Goal: Task Accomplishment & Management: Manage account settings

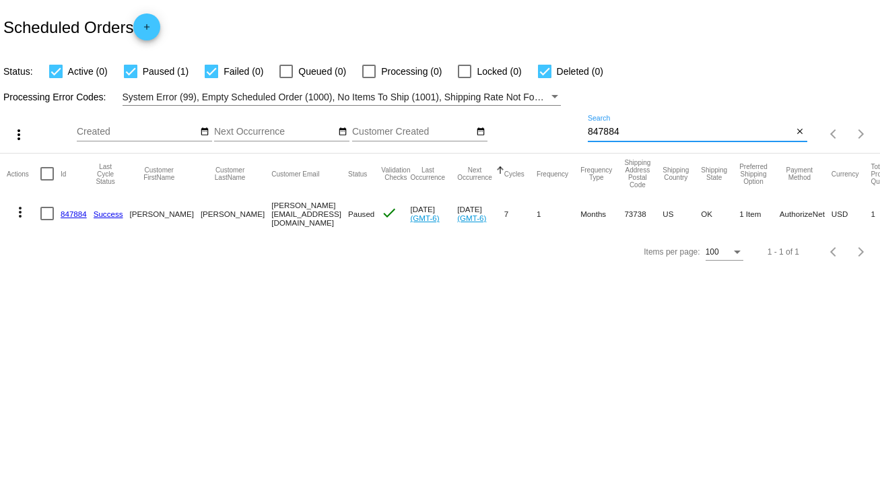
drag, startPoint x: 630, startPoint y: 133, endPoint x: 540, endPoint y: 133, distance: 90.2
click at [540, 133] on div "more_vert Oct Jan Feb Mar [DATE]" at bounding box center [440, 130] width 880 height 48
type input "837081"
click at [42, 215] on div at bounding box center [46, 213] width 13 height 13
click at [46, 220] on input "checkbox" at bounding box center [46, 220] width 1 height 1
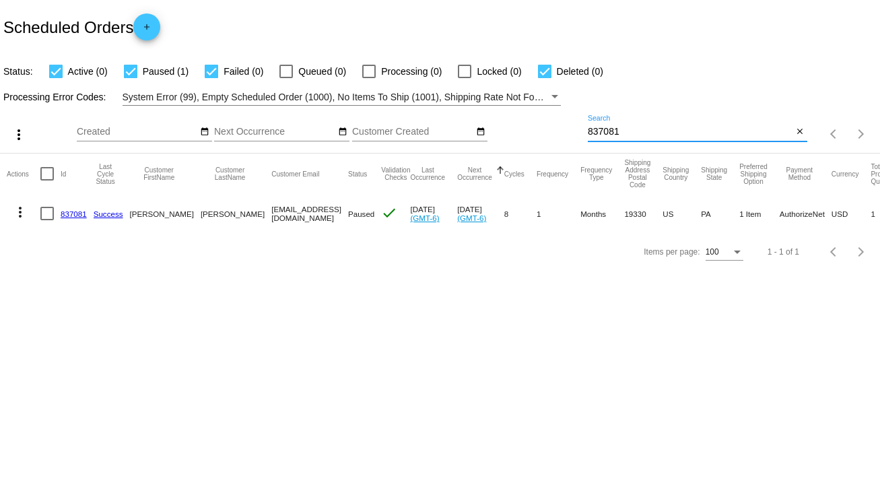
checkbox input "true"
click at [20, 213] on mat-icon "more_vert" at bounding box center [20, 212] width 16 height 16
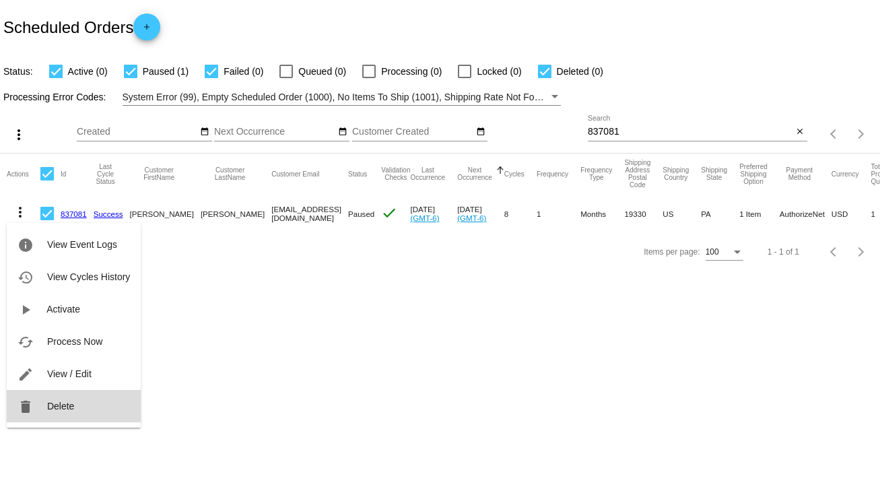
click at [57, 407] on span "Delete" at bounding box center [60, 406] width 27 height 11
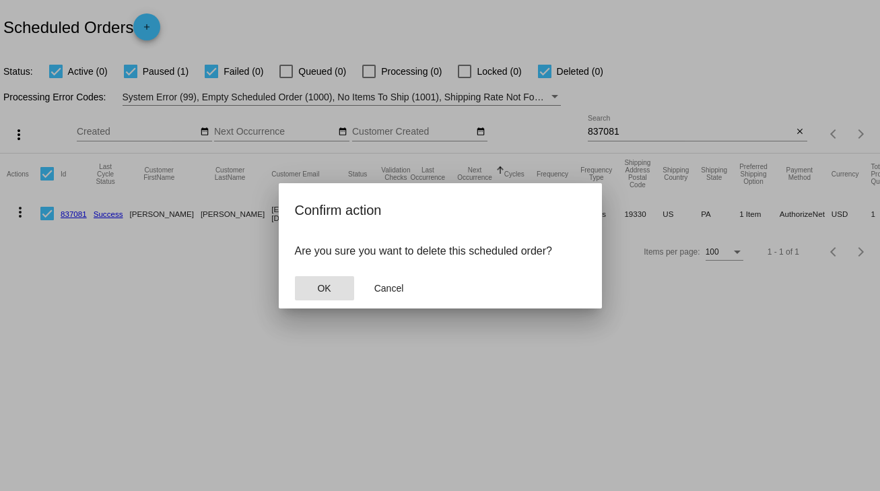
click at [329, 293] on button "OK" at bounding box center [324, 288] width 59 height 24
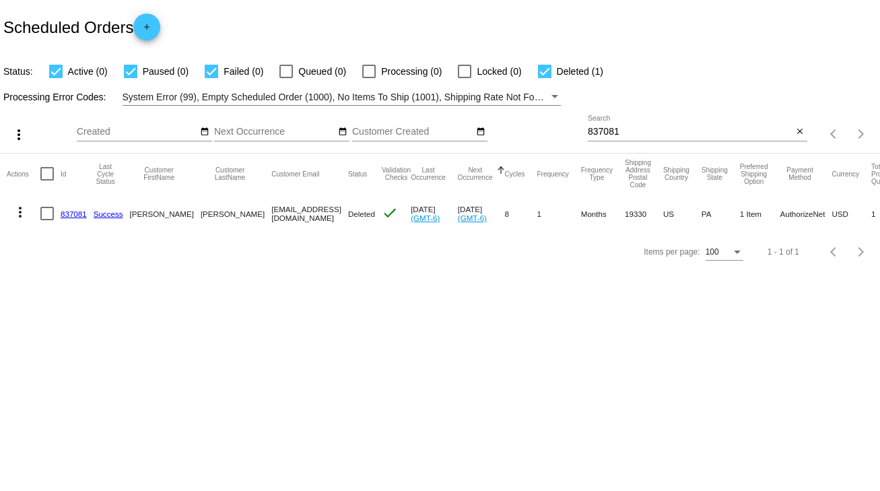
click at [40, 211] on mat-cell "more_vert" at bounding box center [24, 213] width 34 height 39
click at [45, 215] on div at bounding box center [46, 213] width 13 height 13
click at [46, 220] on input "checkbox" at bounding box center [46, 220] width 1 height 1
checkbox input "true"
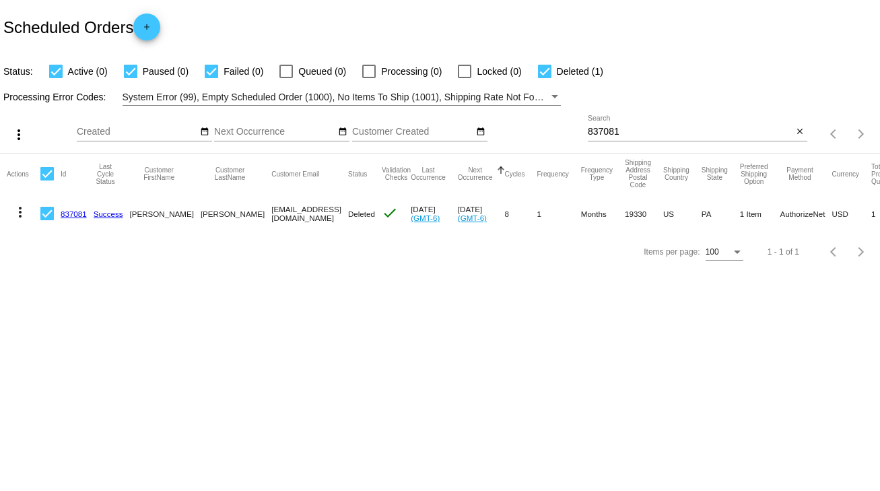
click at [22, 215] on mat-icon "more_vert" at bounding box center [20, 212] width 16 height 16
click at [341, 306] on div at bounding box center [440, 245] width 880 height 491
drag, startPoint x: 629, startPoint y: 125, endPoint x: 541, endPoint y: 137, distance: 88.4
click at [541, 137] on div "more_vert Oct Jan Feb Mar [DATE]" at bounding box center [440, 130] width 880 height 48
drag, startPoint x: 588, startPoint y: 134, endPoint x: 549, endPoint y: 133, distance: 38.4
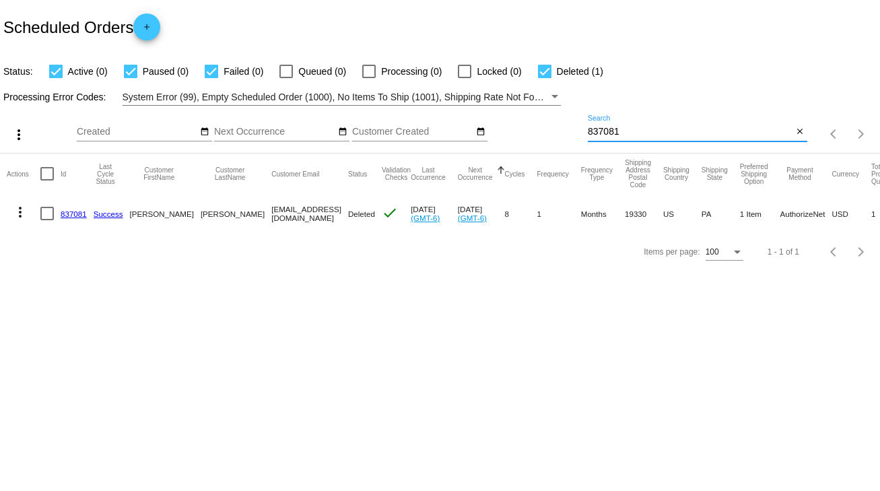
click at [549, 133] on div "more_vert Oct Jan Feb Mar [DATE]" at bounding box center [440, 130] width 880 height 48
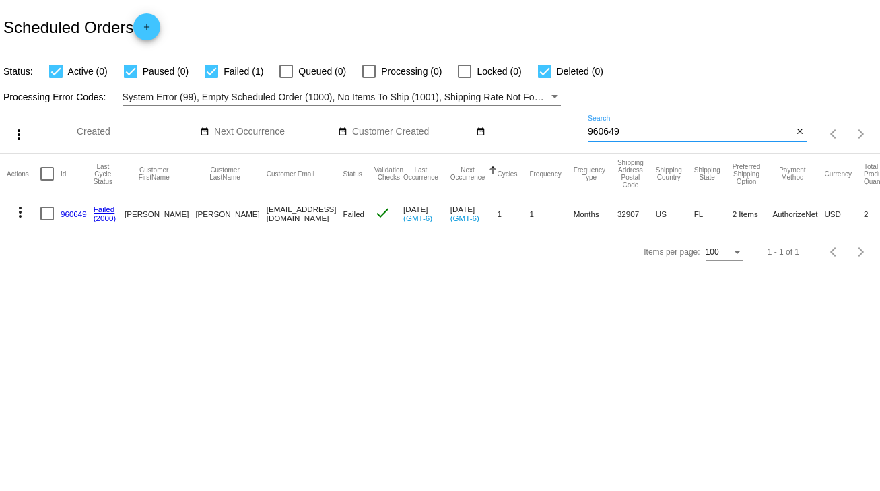
type input "960649"
click at [43, 212] on div at bounding box center [46, 213] width 13 height 13
click at [46, 220] on input "checkbox" at bounding box center [46, 220] width 1 height 1
checkbox input "true"
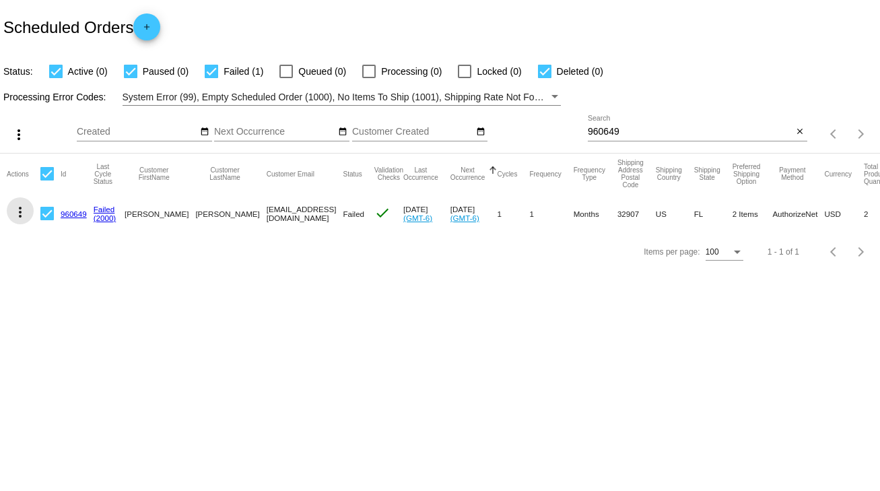
click at [20, 209] on mat-icon "more_vert" at bounding box center [20, 212] width 16 height 16
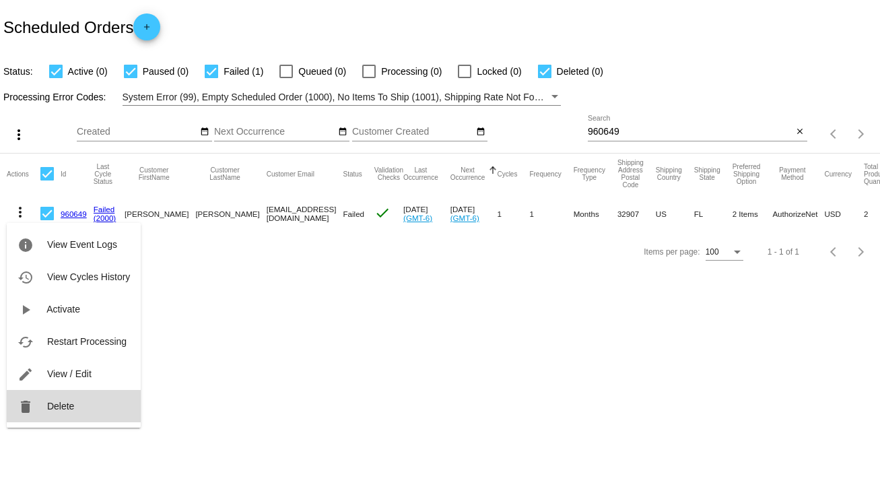
click at [60, 403] on span "Delete" at bounding box center [60, 406] width 27 height 11
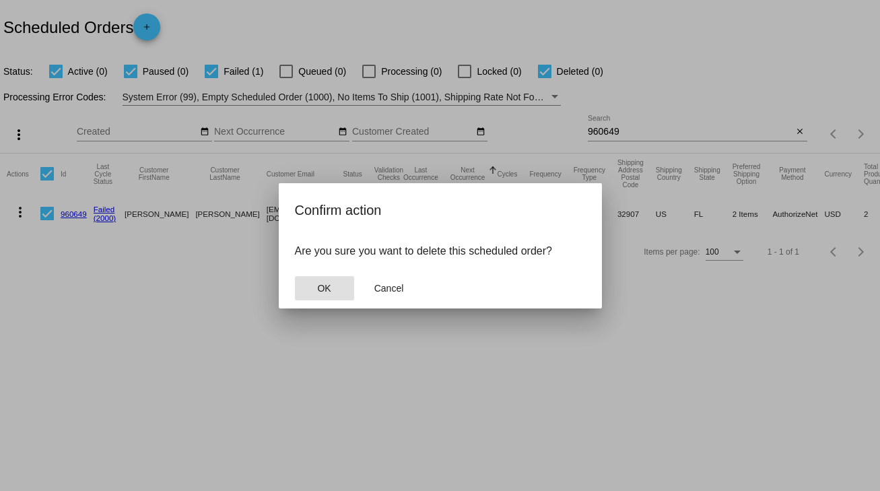
click at [323, 283] on span "OK" at bounding box center [323, 288] width 13 height 11
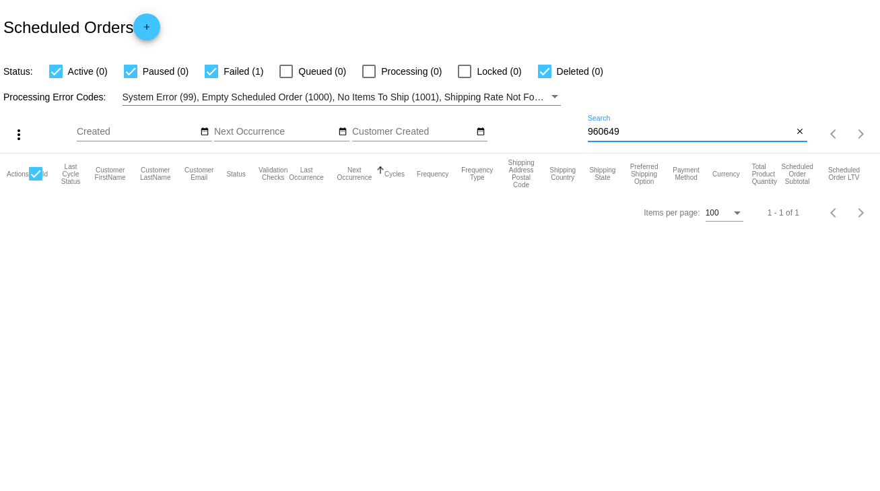
drag, startPoint x: 598, startPoint y: 132, endPoint x: 549, endPoint y: 135, distance: 48.6
click at [549, 135] on div "more_vert Oct Jan Feb Mar [DATE]" at bounding box center [440, 130] width 880 height 48
type input "656063"
click at [669, 129] on input "656063" at bounding box center [690, 132] width 205 height 11
click at [655, 128] on input "656063" at bounding box center [690, 132] width 205 height 11
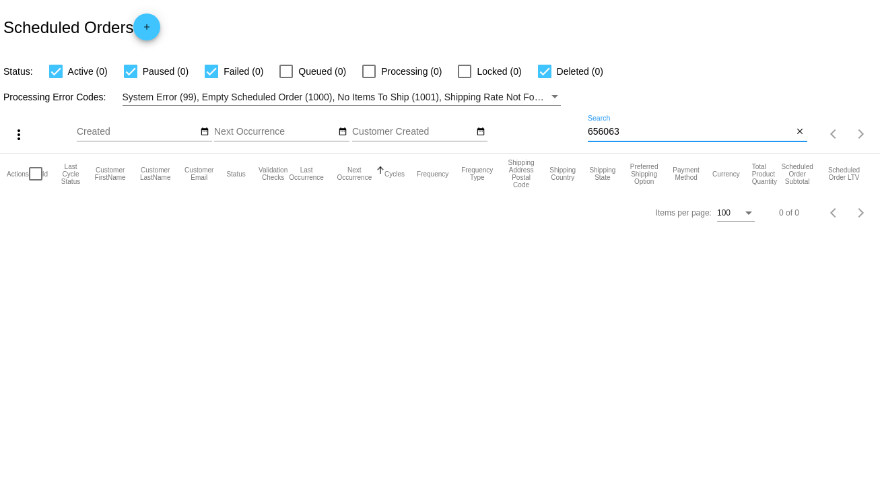
drag, startPoint x: 638, startPoint y: 135, endPoint x: 574, endPoint y: 129, distance: 64.9
click at [574, 129] on div "more_vert Oct Jan Feb Mar [DATE]" at bounding box center [440, 130] width 880 height 48
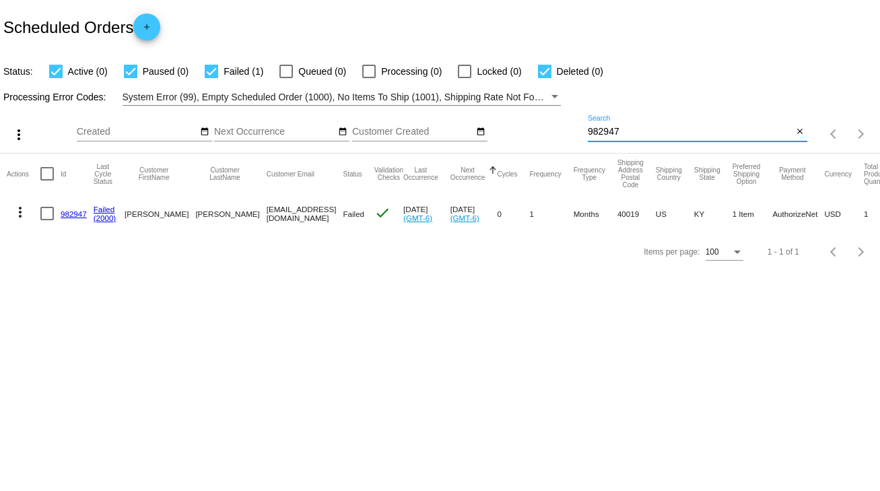
type input "982947"
click at [48, 211] on div at bounding box center [46, 213] width 13 height 13
click at [47, 220] on input "checkbox" at bounding box center [46, 220] width 1 height 1
checkbox input "true"
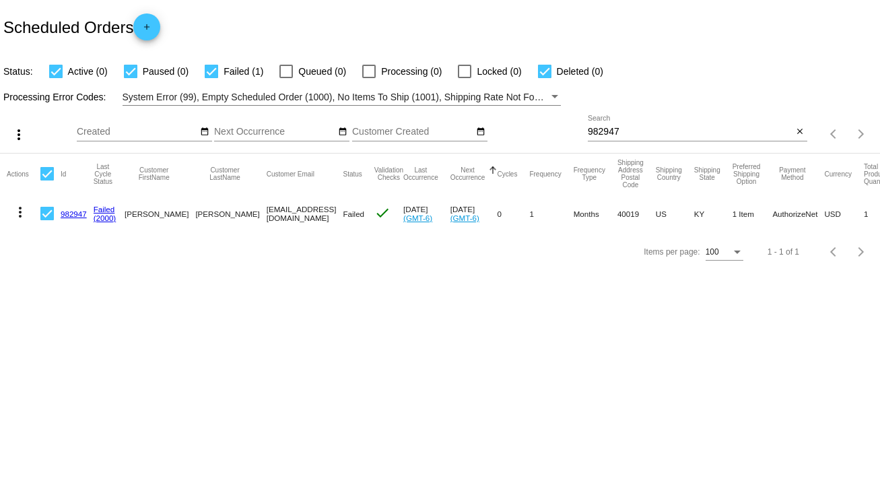
click at [19, 216] on mat-icon "more_vert" at bounding box center [20, 212] width 16 height 16
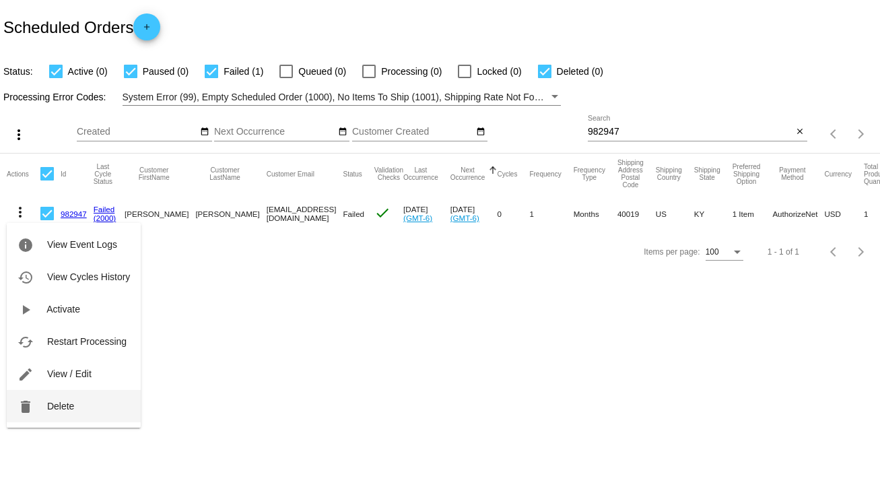
click at [65, 404] on span "Delete" at bounding box center [60, 406] width 27 height 11
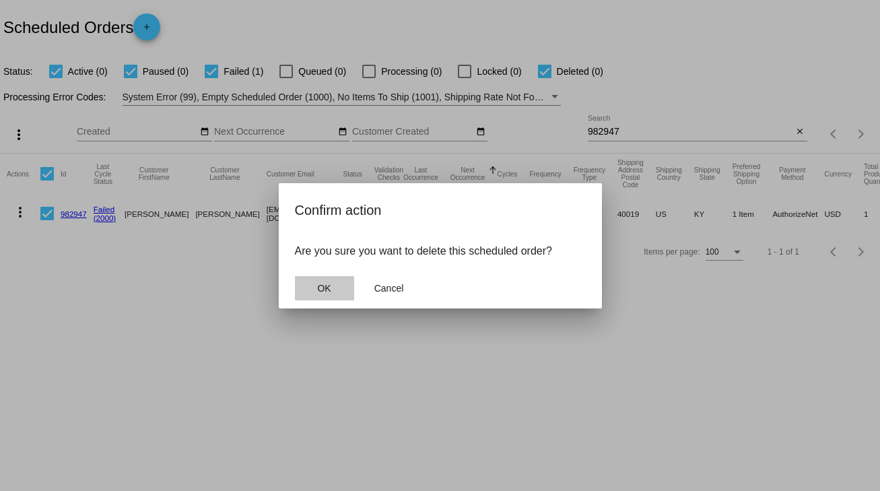
click at [323, 285] on span "OK" at bounding box center [323, 288] width 13 height 11
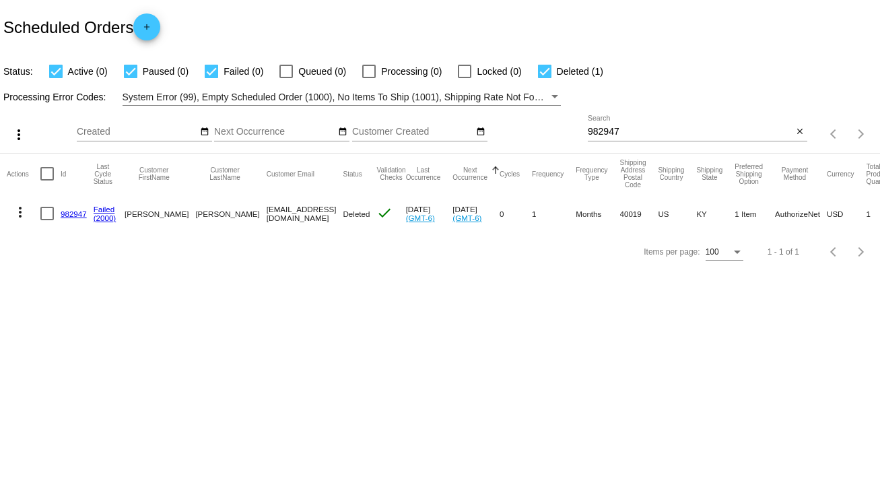
drag, startPoint x: 625, startPoint y: 125, endPoint x: 554, endPoint y: 127, distance: 70.7
click at [554, 127] on div "more_vert Oct Jan Feb Mar [DATE]" at bounding box center [440, 130] width 880 height 48
drag, startPoint x: 597, startPoint y: 133, endPoint x: 558, endPoint y: 133, distance: 39.1
click at [558, 133] on div "more_vert Oct Jan Feb Mar [DATE]" at bounding box center [440, 130] width 880 height 48
type input "959166"
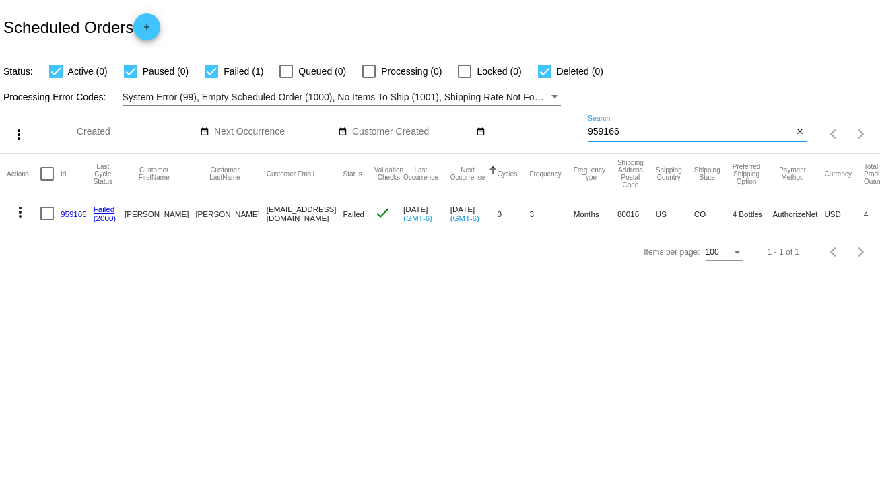
click at [48, 215] on div at bounding box center [46, 213] width 13 height 13
click at [47, 220] on input "checkbox" at bounding box center [46, 220] width 1 height 1
checkbox input "true"
click at [20, 217] on mat-icon "more_vert" at bounding box center [20, 212] width 16 height 16
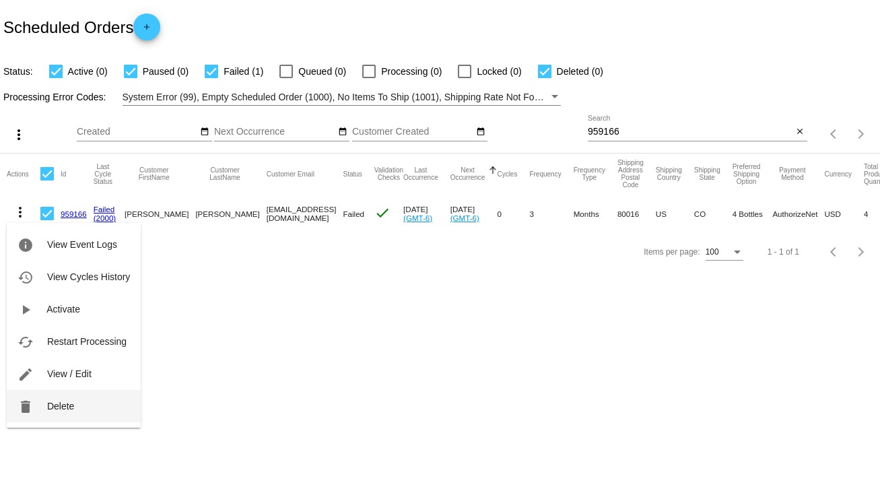
click at [57, 409] on span "Delete" at bounding box center [60, 406] width 27 height 11
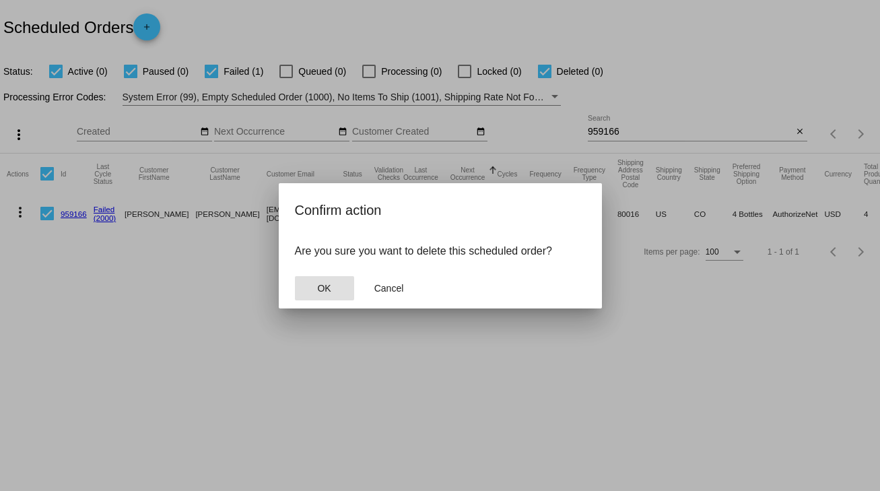
click at [343, 281] on button "OK" at bounding box center [324, 288] width 59 height 24
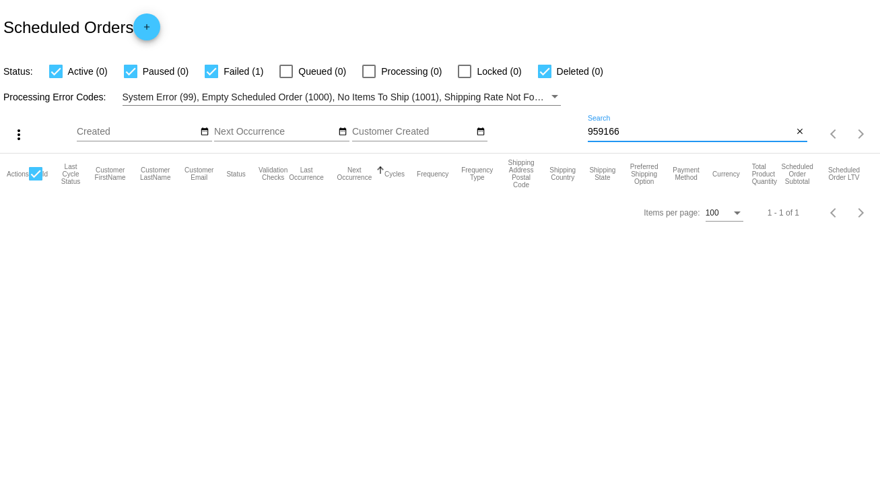
drag, startPoint x: 620, startPoint y: 131, endPoint x: 561, endPoint y: 132, distance: 58.6
click at [561, 132] on div "more_vert Oct Jan Feb Mar [DATE]" at bounding box center [440, 130] width 880 height 48
type input "654962"
drag, startPoint x: 629, startPoint y: 128, endPoint x: 512, endPoint y: 142, distance: 117.3
click at [514, 142] on div "more_vert Oct Jan Feb Mar [DATE]" at bounding box center [440, 130] width 880 height 48
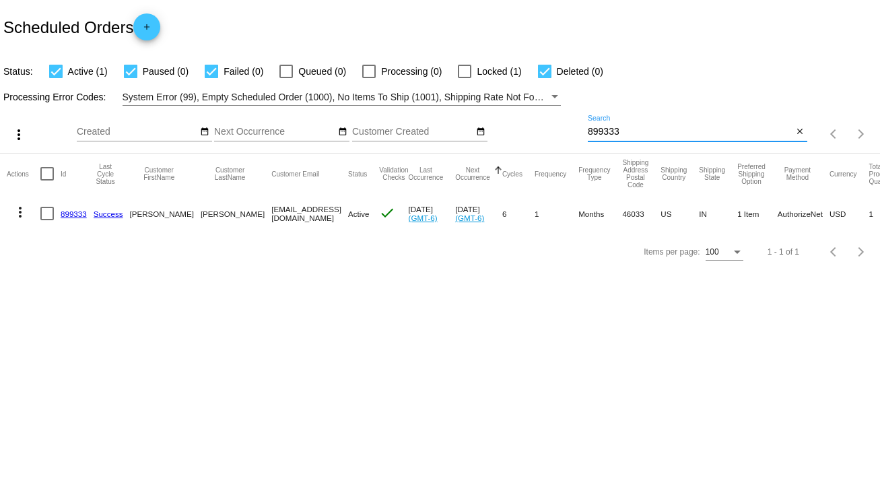
type input "899333"
click at [41, 210] on div at bounding box center [46, 213] width 13 height 13
click at [46, 220] on input "checkbox" at bounding box center [46, 220] width 1 height 1
checkbox input "true"
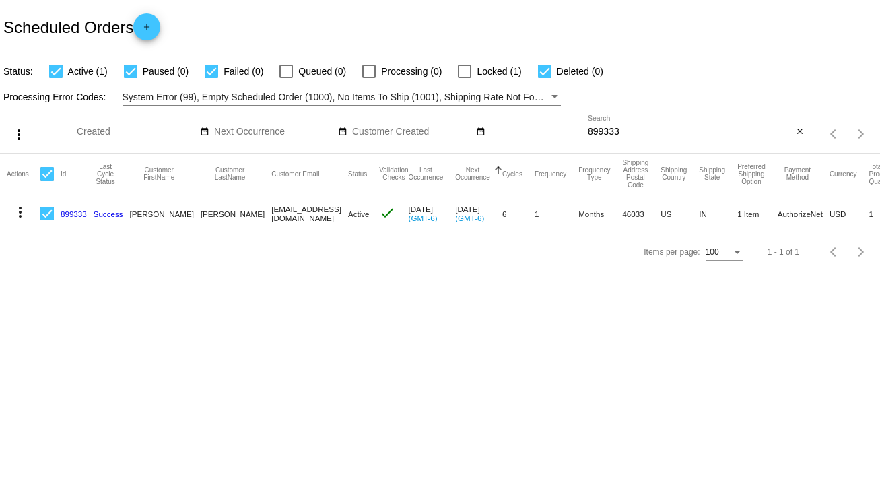
click at [17, 214] on mat-icon "more_vert" at bounding box center [20, 212] width 16 height 16
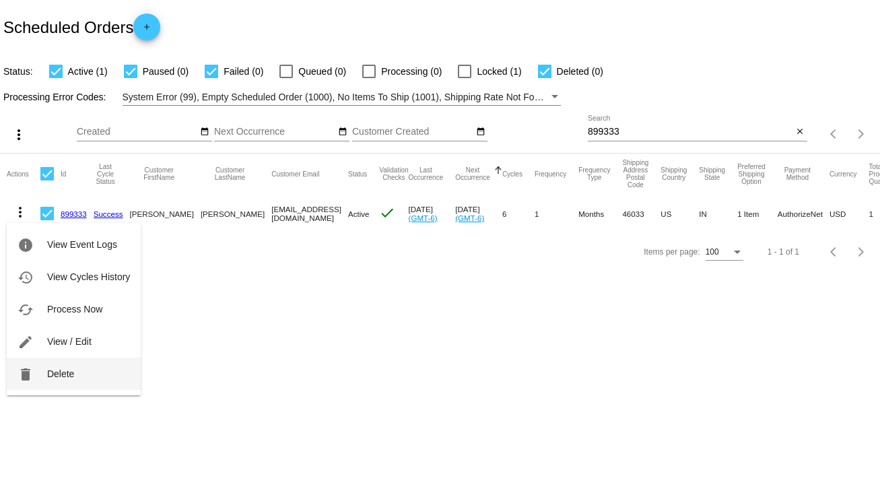
click at [54, 375] on span "Delete" at bounding box center [60, 373] width 27 height 11
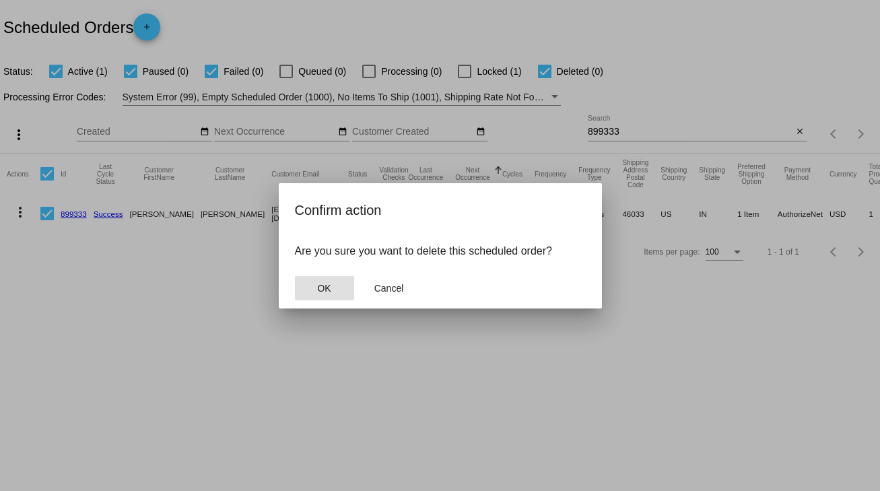
click at [314, 287] on button "OK" at bounding box center [324, 288] width 59 height 24
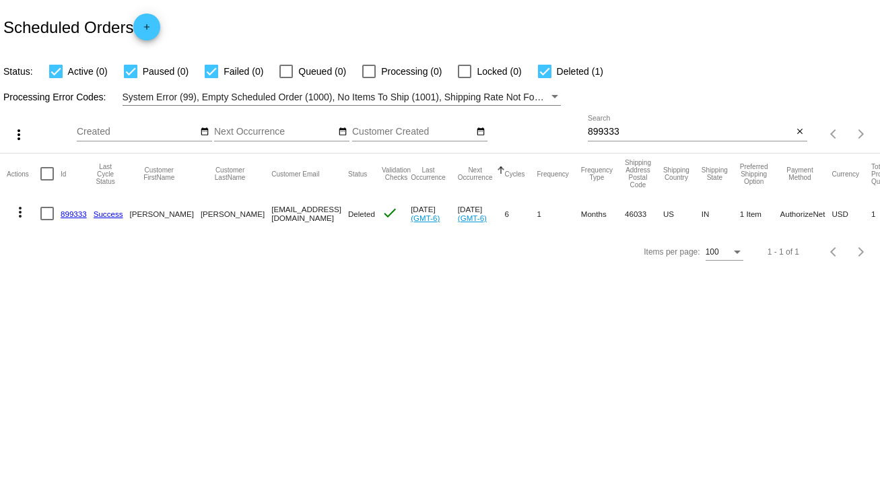
drag, startPoint x: 649, startPoint y: 119, endPoint x: 565, endPoint y: 121, distance: 84.2
click at [565, 121] on div "more_vert Oct Jan Feb Mar [DATE]" at bounding box center [440, 130] width 880 height 48
drag, startPoint x: 567, startPoint y: 136, endPoint x: 547, endPoint y: 137, distance: 19.6
click at [547, 137] on div "more_vert Oct Jan Feb Mar [DATE]" at bounding box center [440, 130] width 880 height 48
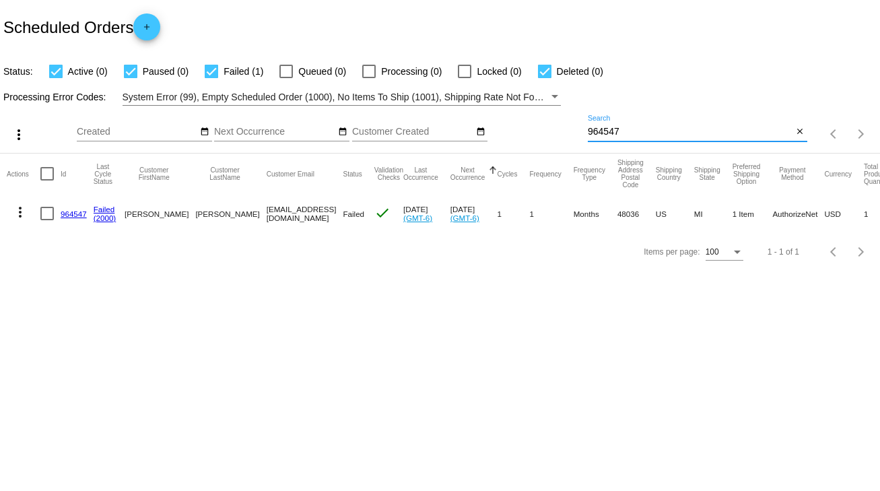
type input "964547"
click at [47, 211] on div at bounding box center [46, 213] width 13 height 13
click at [47, 220] on input "checkbox" at bounding box center [46, 220] width 1 height 1
checkbox input "true"
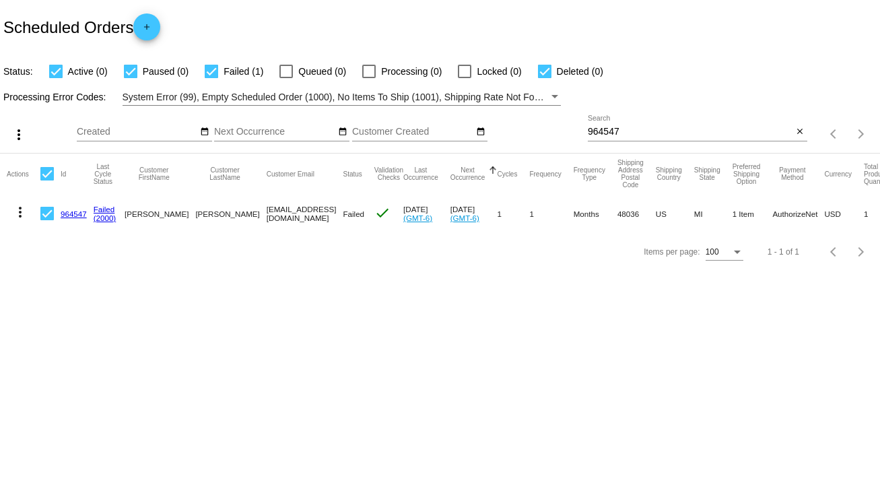
click at [20, 213] on mat-icon "more_vert" at bounding box center [20, 212] width 16 height 16
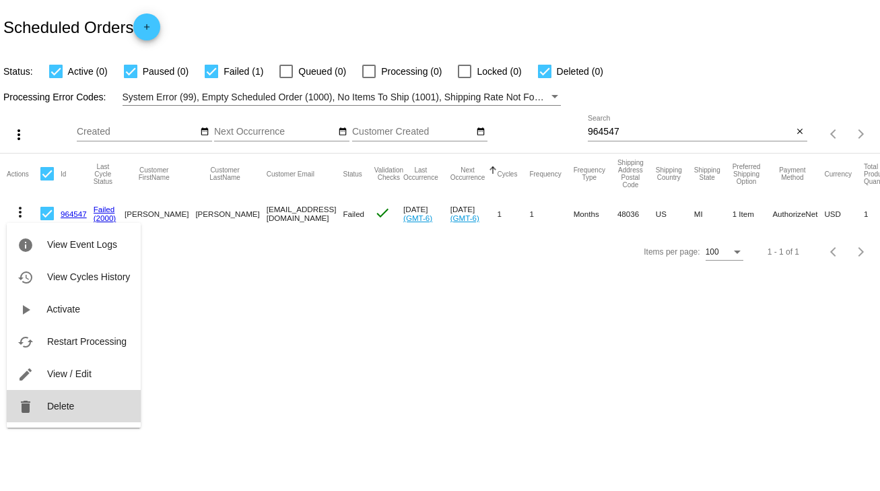
click at [66, 405] on span "Delete" at bounding box center [60, 406] width 27 height 11
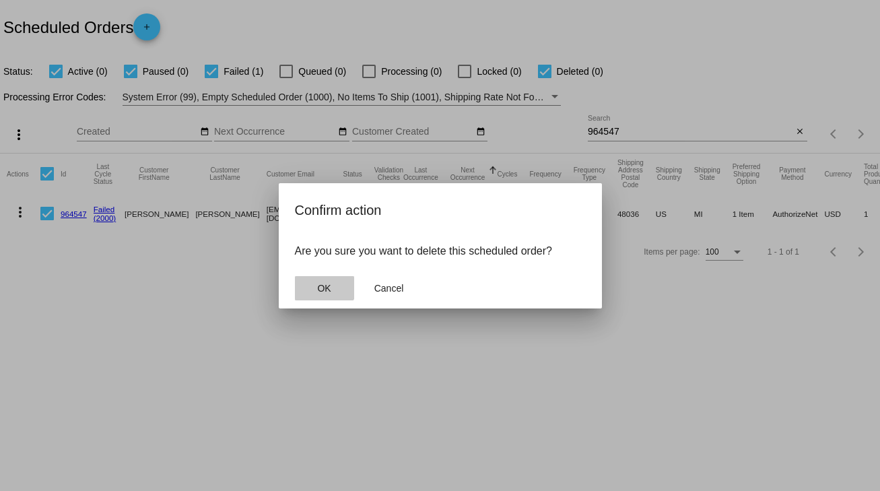
click at [323, 286] on span "OK" at bounding box center [323, 288] width 13 height 11
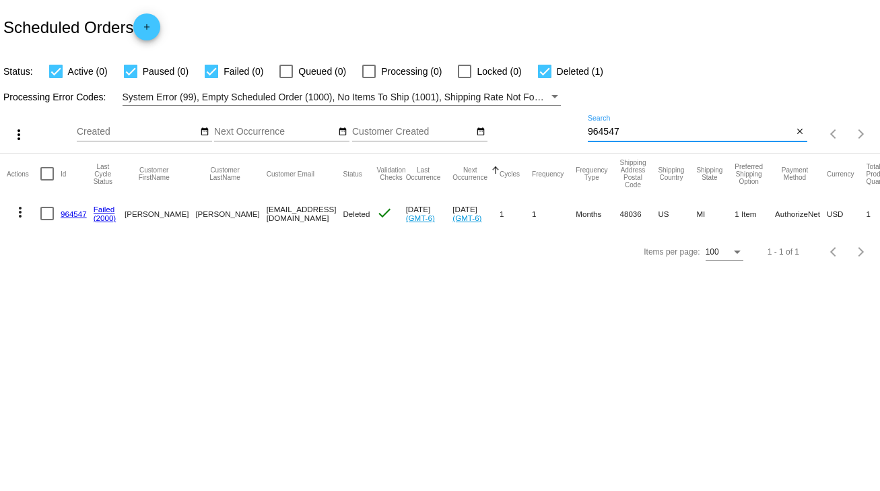
drag, startPoint x: 629, startPoint y: 129, endPoint x: 541, endPoint y: 137, distance: 87.9
click at [541, 137] on div "more_vert Oct Jan Feb Mar [DATE]" at bounding box center [440, 130] width 880 height 48
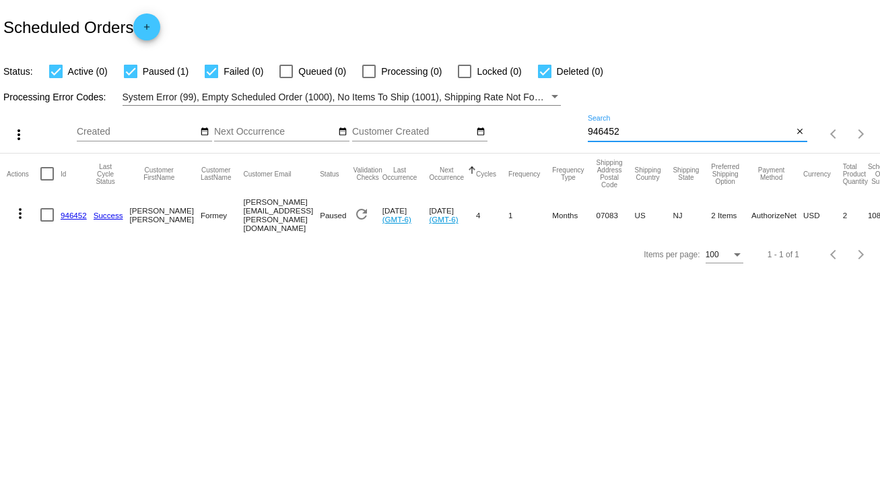
type input "946452"
click at [48, 213] on div at bounding box center [46, 214] width 13 height 13
click at [47, 222] on input "checkbox" at bounding box center [46, 222] width 1 height 1
checkbox input "true"
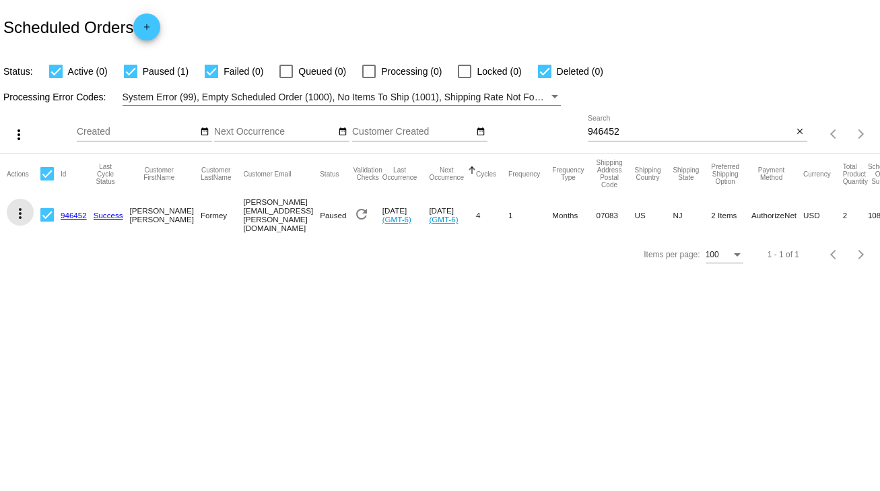
click at [22, 213] on mat-icon "more_vert" at bounding box center [20, 213] width 16 height 16
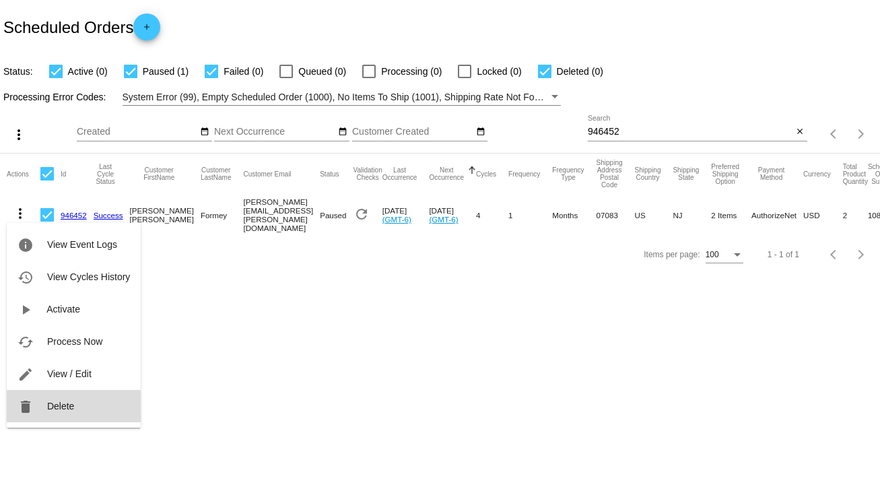
click at [70, 407] on span "Delete" at bounding box center [60, 406] width 27 height 11
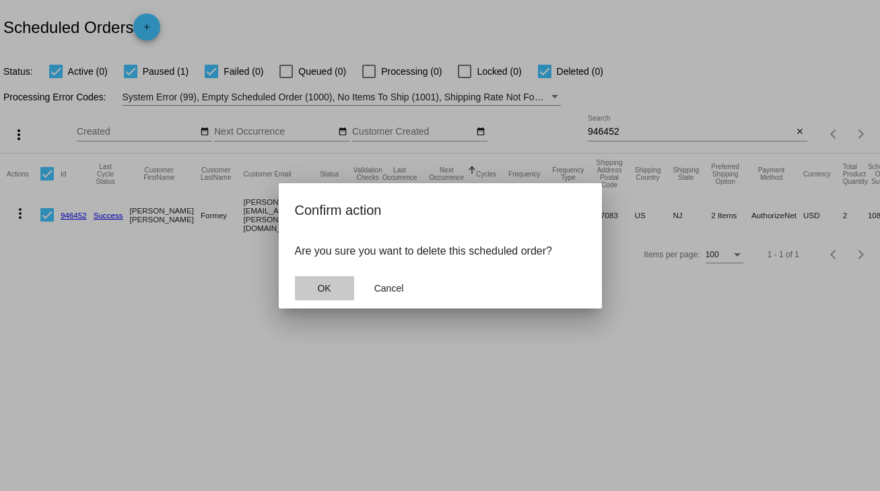
click at [310, 293] on button "OK" at bounding box center [324, 288] width 59 height 24
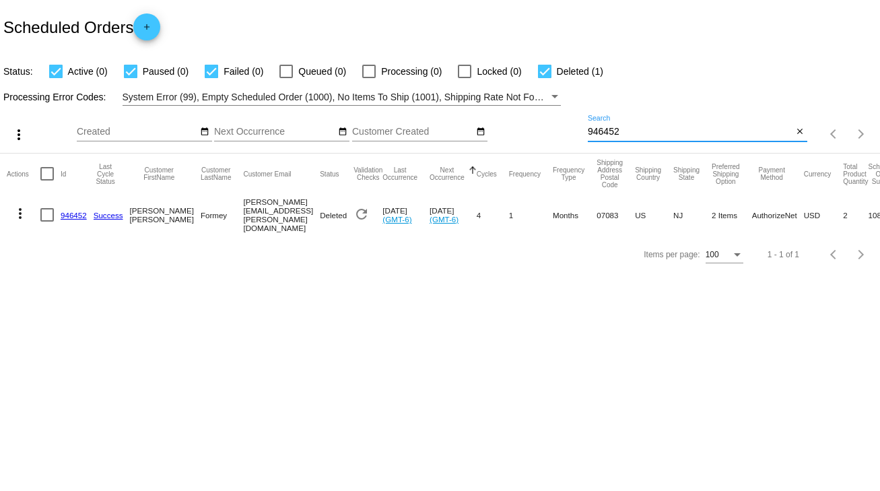
drag, startPoint x: 620, startPoint y: 129, endPoint x: 558, endPoint y: 132, distance: 62.0
click at [558, 132] on div "more_vert Oct Jan Feb Mar [DATE]" at bounding box center [440, 130] width 880 height 48
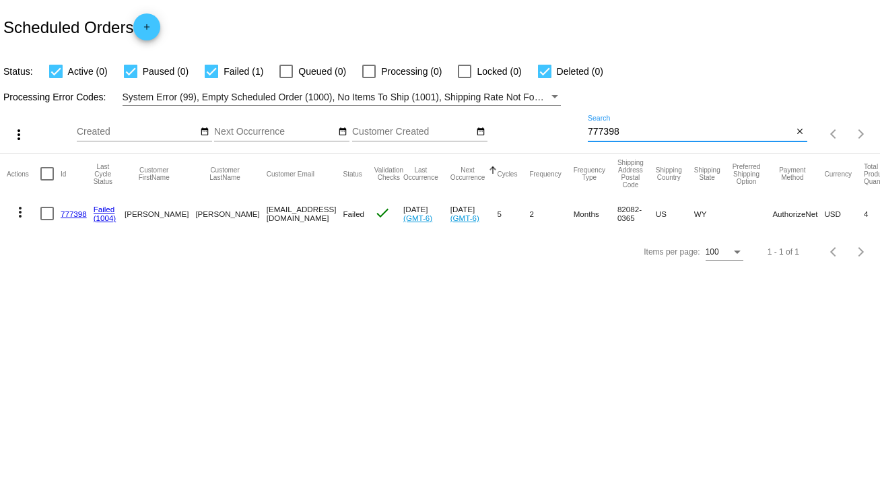
type input "777398"
click at [43, 211] on div at bounding box center [46, 213] width 13 height 13
click at [46, 220] on input "checkbox" at bounding box center [46, 220] width 1 height 1
checkbox input "true"
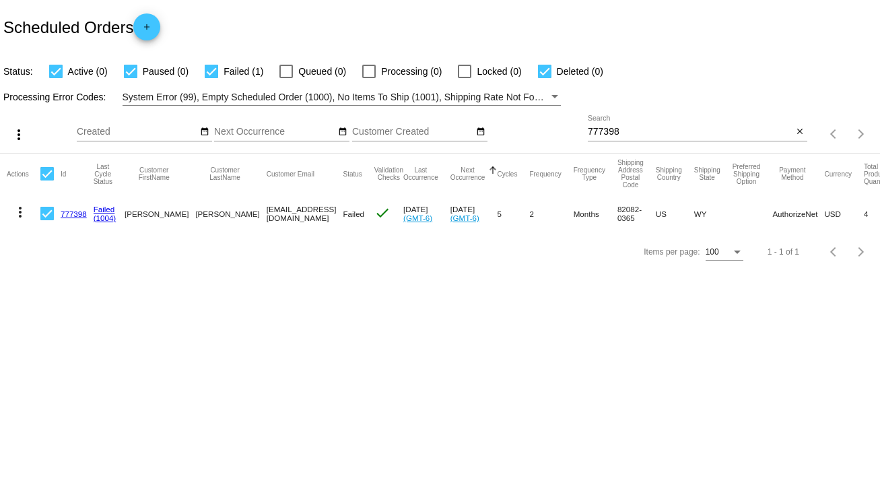
click at [24, 215] on mat-icon "more_vert" at bounding box center [20, 212] width 16 height 16
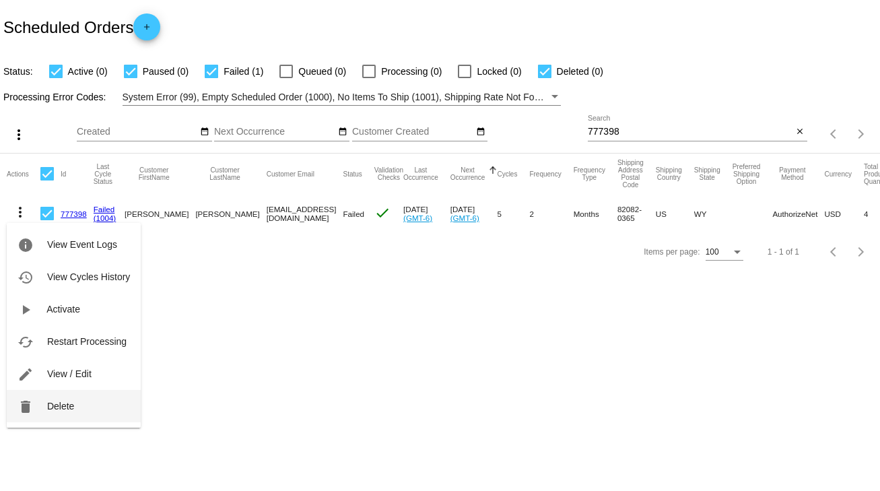
click at [54, 404] on span "Delete" at bounding box center [60, 406] width 27 height 11
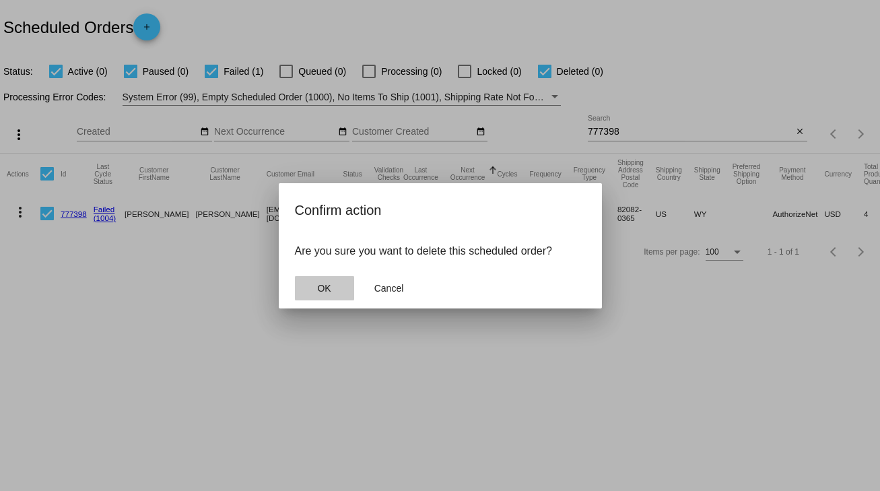
click at [324, 291] on span "OK" at bounding box center [323, 288] width 13 height 11
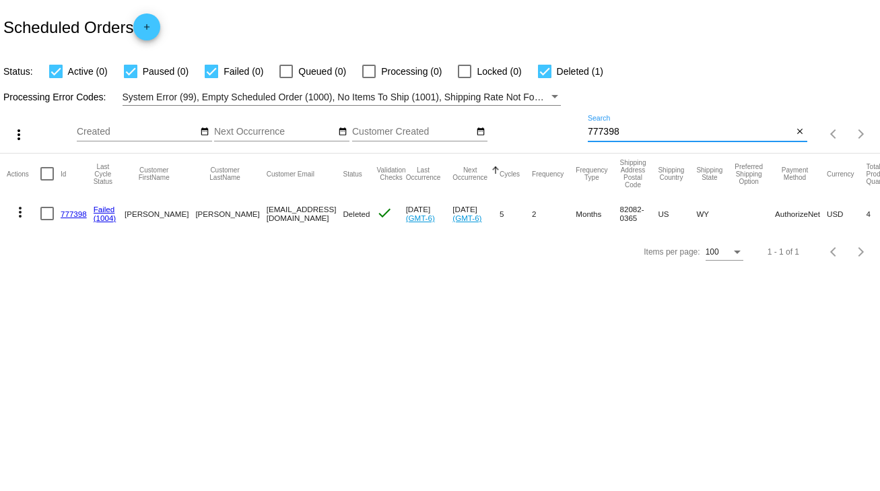
drag, startPoint x: 642, startPoint y: 129, endPoint x: 540, endPoint y: 143, distance: 103.2
click at [540, 143] on div "more_vert Oct Jan Feb Mar [DATE]" at bounding box center [440, 130] width 880 height 48
type input "527457"
click at [46, 216] on div at bounding box center [46, 213] width 13 height 13
click at [46, 220] on input "checkbox" at bounding box center [46, 220] width 1 height 1
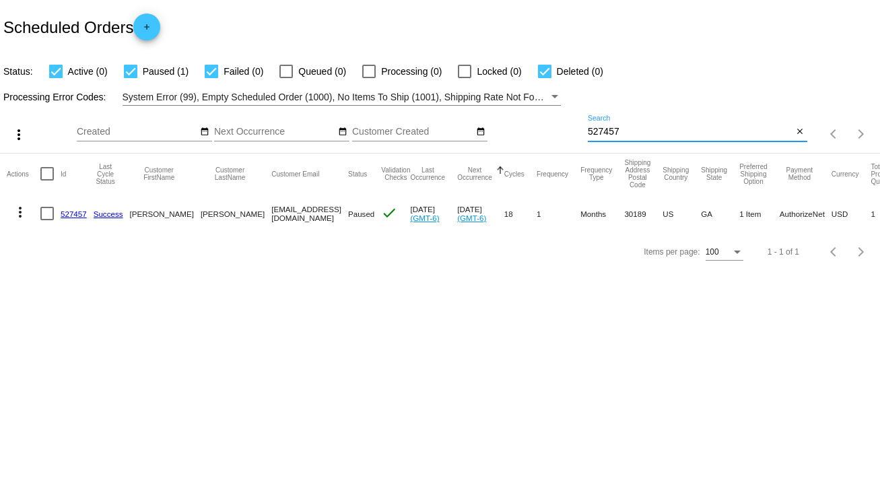
checkbox input "true"
click at [18, 212] on mat-icon "more_vert" at bounding box center [20, 212] width 16 height 16
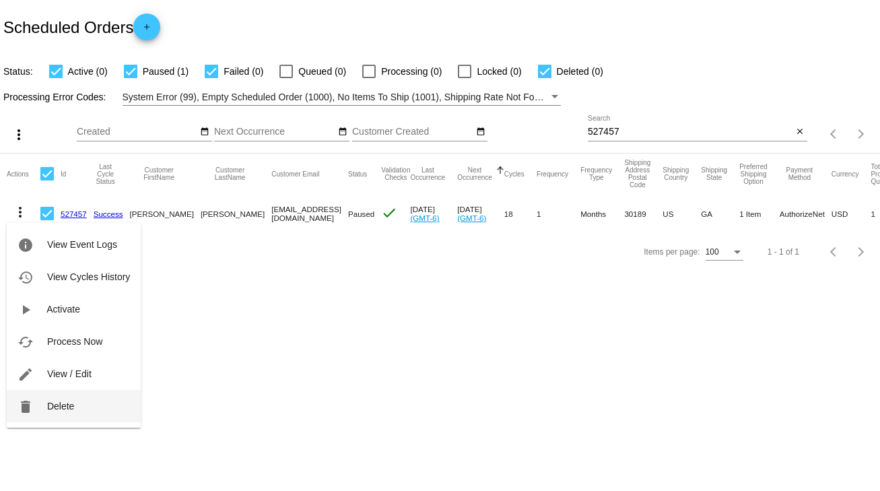
click at [63, 401] on span "Delete" at bounding box center [60, 406] width 27 height 11
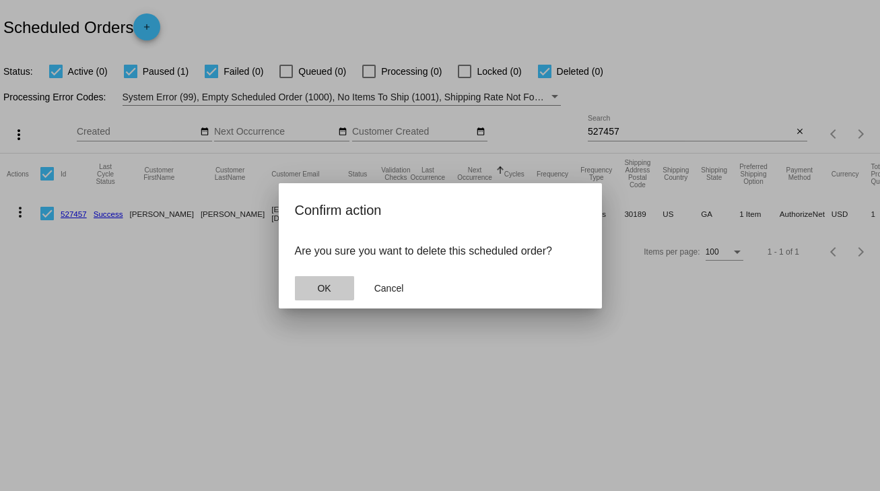
click at [319, 281] on button "OK" at bounding box center [324, 288] width 59 height 24
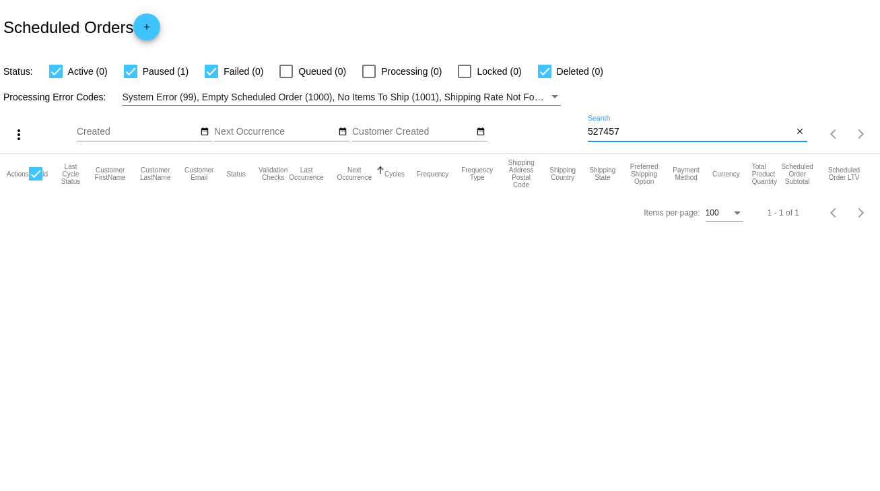
drag, startPoint x: 629, startPoint y: 131, endPoint x: 556, endPoint y: 134, distance: 73.5
click at [556, 134] on div "more_vert Oct Jan Feb Mar [DATE]" at bounding box center [440, 130] width 880 height 48
click at [646, 129] on input "654721" at bounding box center [690, 132] width 205 height 11
type input "654721"
click at [797, 133] on mat-icon "close" at bounding box center [799, 132] width 9 height 11
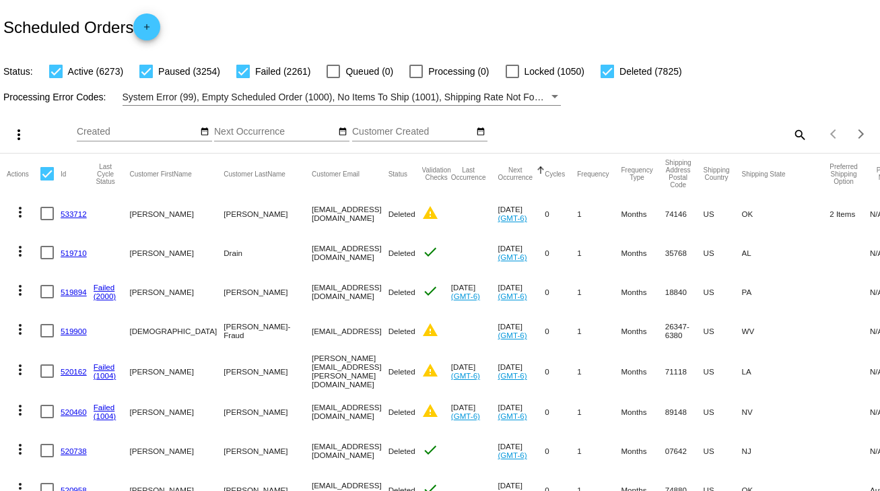
click at [791, 132] on mat-icon "search" at bounding box center [799, 134] width 16 height 21
click at [645, 134] on input "Search" at bounding box center [698, 132] width 220 height 11
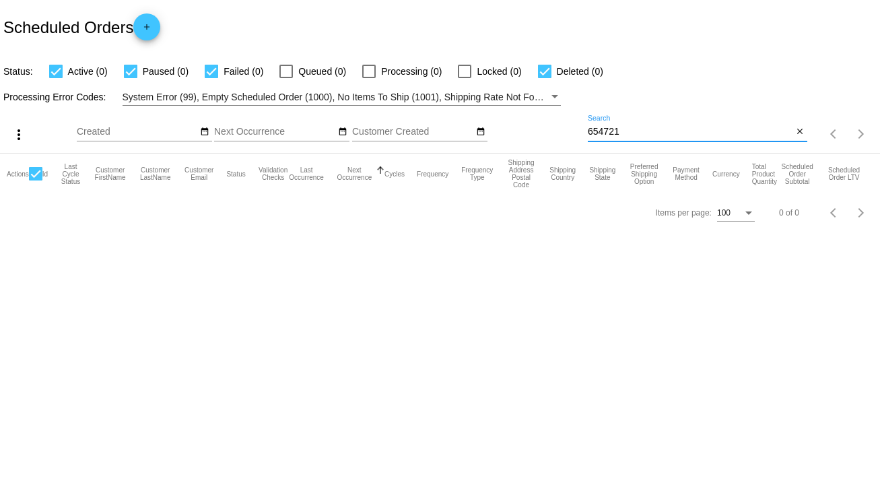
drag, startPoint x: 623, startPoint y: 129, endPoint x: 535, endPoint y: 138, distance: 88.6
click at [535, 137] on div "more_vert Oct Jan Feb Mar [DATE]" at bounding box center [440, 130] width 880 height 48
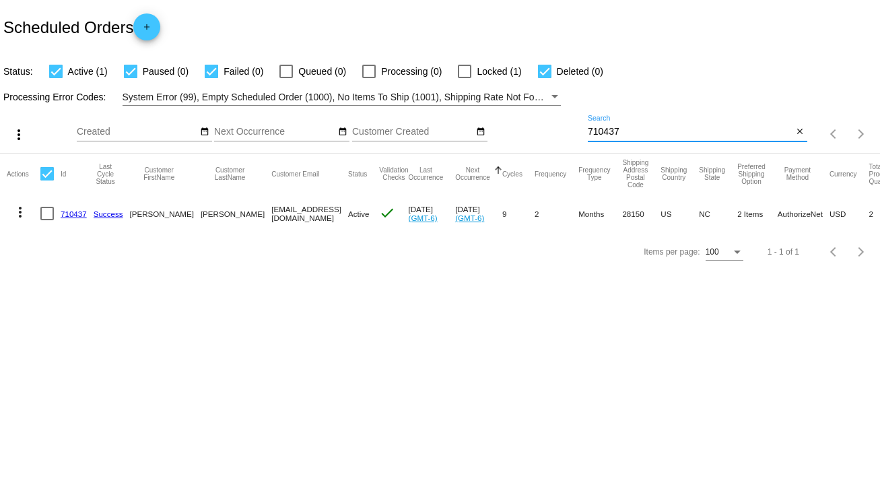
type input "710437"
click at [43, 212] on div at bounding box center [46, 213] width 13 height 13
click at [46, 220] on input "checkbox" at bounding box center [46, 220] width 1 height 1
checkbox input "true"
click at [16, 214] on mat-icon "more_vert" at bounding box center [20, 212] width 16 height 16
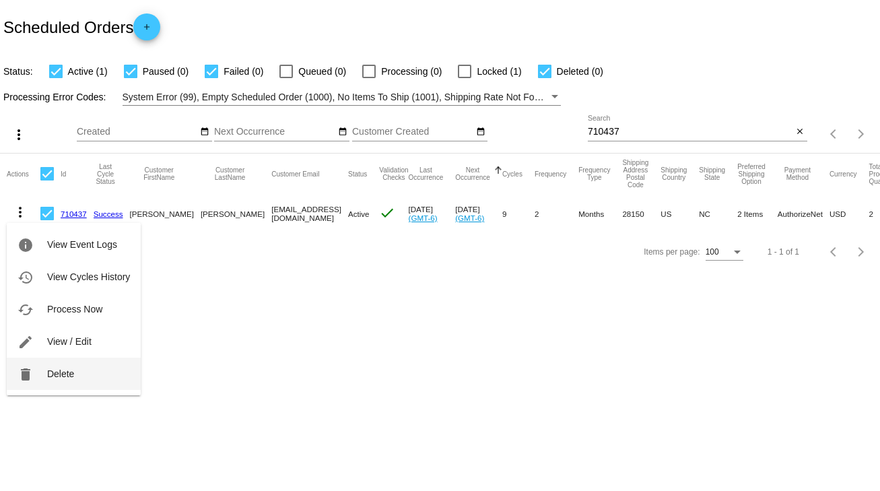
click at [57, 372] on span "Delete" at bounding box center [60, 373] width 27 height 11
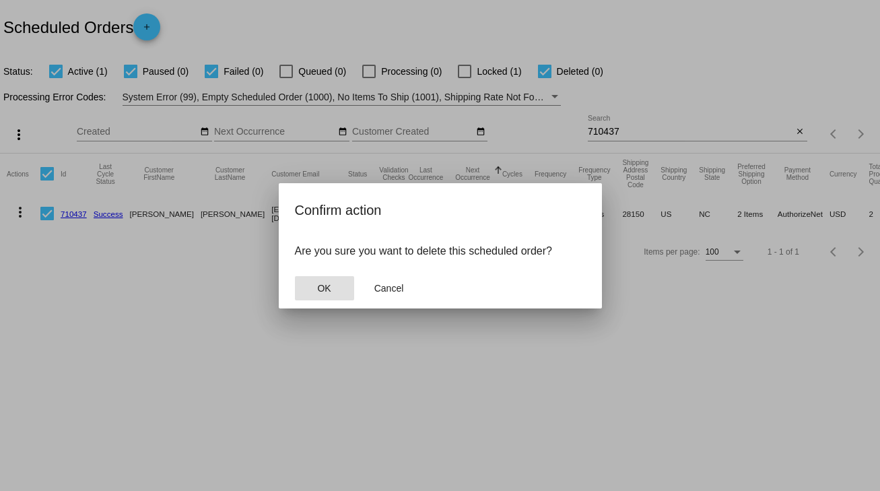
click at [326, 276] on button "OK" at bounding box center [324, 288] width 59 height 24
